Goal: Answer question/provide support: Share knowledge or assist other users

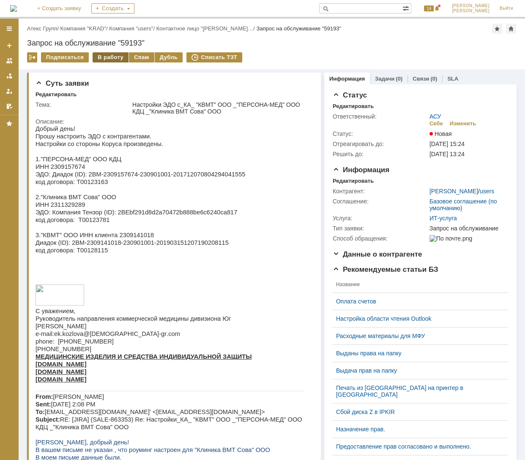
click at [104, 57] on div "В работу" at bounding box center [111, 57] width 36 height 10
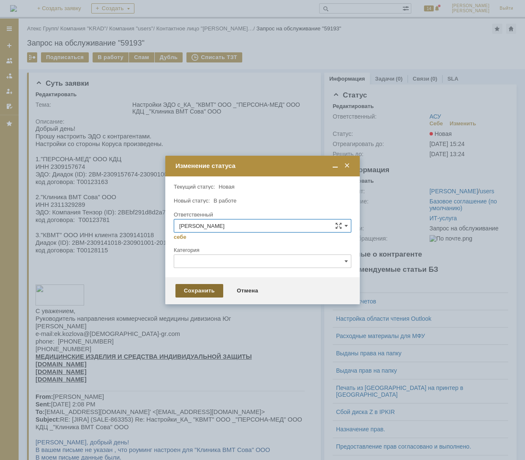
click at [189, 291] on div "Сохранить" at bounding box center [199, 291] width 48 height 14
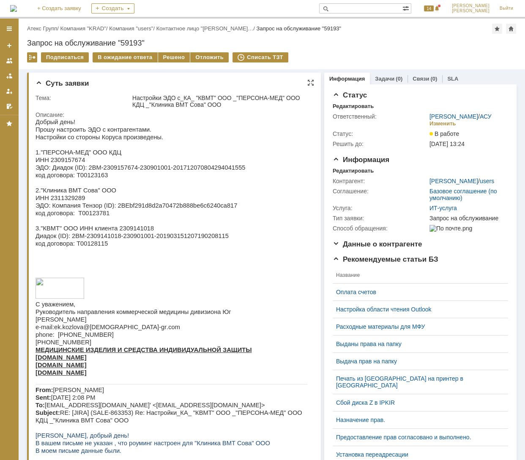
click at [65, 162] on span "ИНН 2309157674" at bounding box center [59, 160] width 49 height 7
copy span "2309157674"
drag, startPoint x: 83, startPoint y: 170, endPoint x: 226, endPoint y: 170, distance: 142.4
click at [226, 170] on span "ЭДО: Диадок (ID): 2BM-2309157674-230901001-201712070804294041555" at bounding box center [140, 167] width 210 height 7
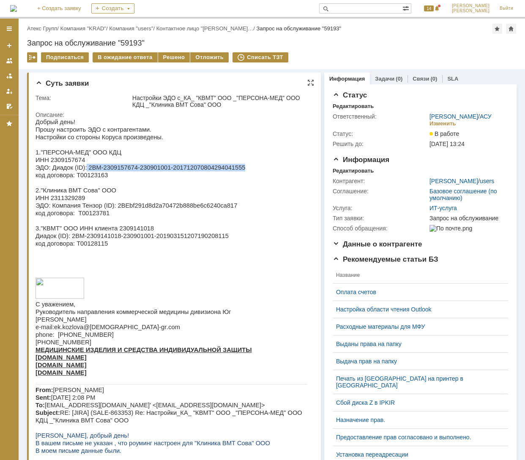
copy span "2BM-2309157674-230901001-201712070804294041555"
click at [70, 202] on span "ИНН 2311329289" at bounding box center [59, 198] width 49 height 7
copy span "2311329289"
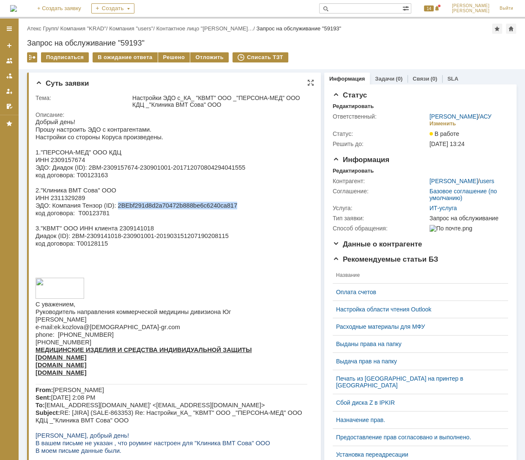
drag, startPoint x: 110, startPoint y: 211, endPoint x: 215, endPoint y: 209, distance: 105.6
click at [215, 209] on span "ЭДО: Компания Тензор (ID): 2BEbf291d8d2a70472b888be6c6240ca817" at bounding box center [136, 205] width 202 height 7
copy span "2BEbf291d8d2a70472b888be6c6240ca817"
click at [125, 232] on span "3."КВМТ" ООО ИНН клиента 2309141018" at bounding box center [94, 228] width 118 height 7
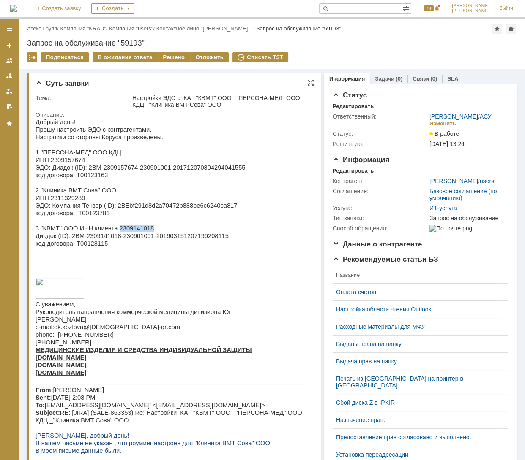
click at [125, 232] on span "3."КВМТ" ООО ИНН клиента 2309141018" at bounding box center [94, 228] width 118 height 7
copy span "2309141018"
drag, startPoint x: 69, startPoint y: 243, endPoint x: 213, endPoint y: 246, distance: 144.1
click at [213, 240] on p "Диадок (ID): 2BM-2309141018-230901001-201903151207190208115" at bounding box center [171, 236] width 272 height 8
copy span "2BM-2309141018-230901001-201903151207190208115"
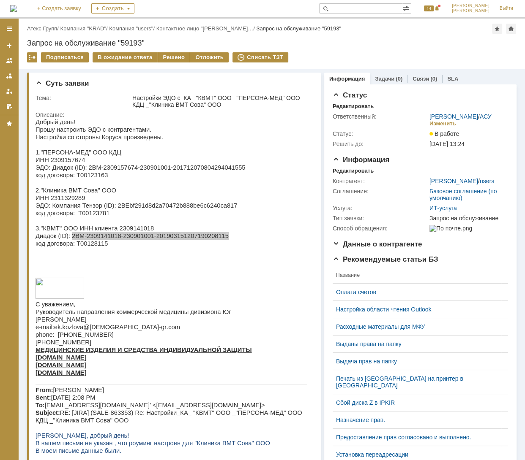
drag, startPoint x: 439, startPoint y: 58, endPoint x: 265, endPoint y: 28, distance: 176.6
click at [439, 58] on div "Подписаться В ожидание ответа Решено Отложить Списать ТЗТ" at bounding box center [271, 61] width 489 height 18
click at [173, 58] on div "Решено" at bounding box center [174, 57] width 32 height 10
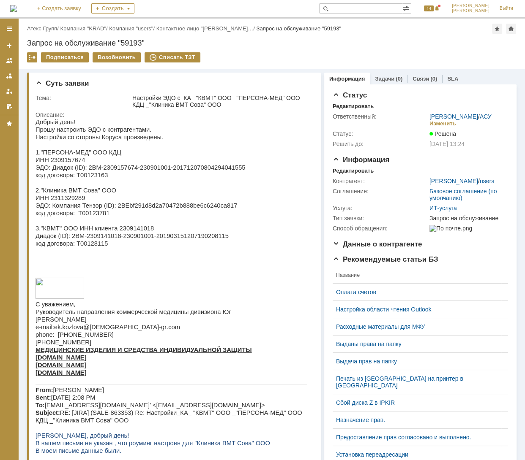
click at [55, 27] on link "Атекс Групп" at bounding box center [42, 28] width 30 height 6
